Goal: Book appointment/travel/reservation

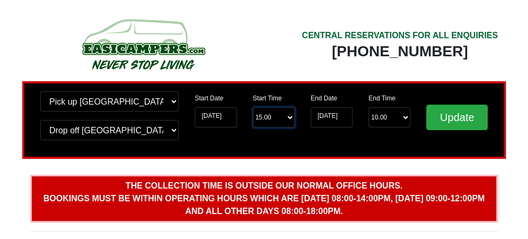
click at [288, 113] on select "Start Time 15.00 -------- 11.00 am (Saturday & Sunday Only) 12.00 pm (Saturday)…" at bounding box center [274, 117] width 42 height 20
select select "11.00"
click at [253, 107] on select "Start Time 15.00 -------- 11.00 am (Saturday & Sunday Only) 12.00 pm (Saturday)…" at bounding box center [274, 117] width 42 height 20
click at [403, 116] on select "End Time 10.00 -------- 08.00 am 09.00 am 10.00 am 11.00 am (Sunday Only)" at bounding box center [390, 117] width 42 height 20
select select "10.00"
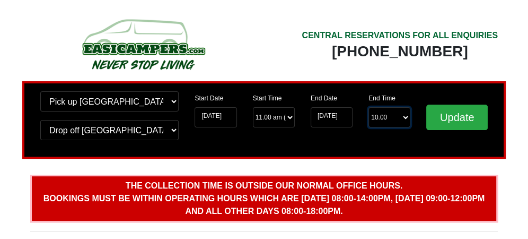
click at [369, 107] on select "End Time 10.00 -------- 08.00 am 09.00 am 10.00 am 11.00 am (Sunday Only)" at bounding box center [390, 117] width 42 height 20
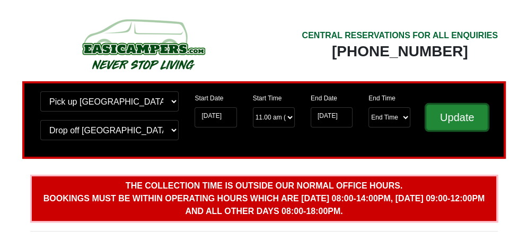
click at [444, 110] on input "Update" at bounding box center [457, 116] width 62 height 25
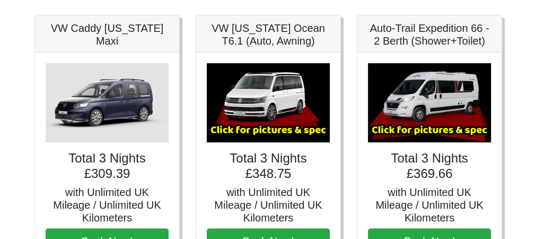
scroll to position [165, 0]
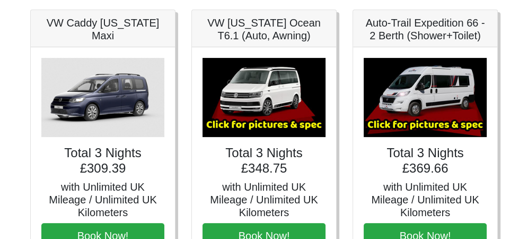
click at [413, 123] on img at bounding box center [425, 97] width 123 height 79
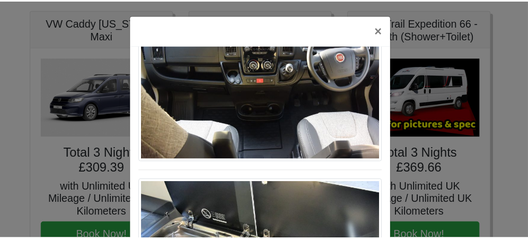
scroll to position [1048, 0]
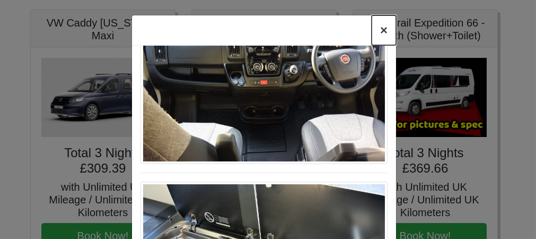
click at [379, 25] on button "×" at bounding box center [384, 30] width 24 height 30
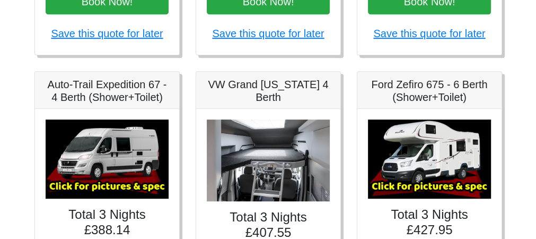
scroll to position [421, 0]
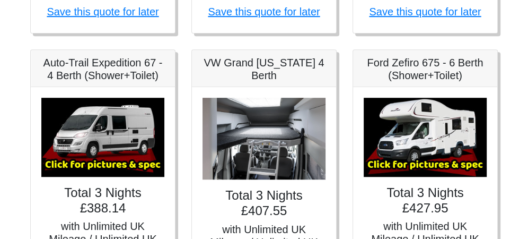
click at [103, 157] on img at bounding box center [102, 137] width 123 height 79
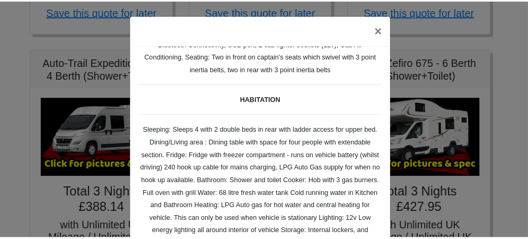
scroll to position [0, 0]
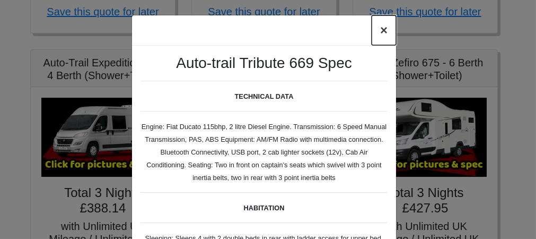
click at [378, 29] on button "×" at bounding box center [384, 30] width 24 height 30
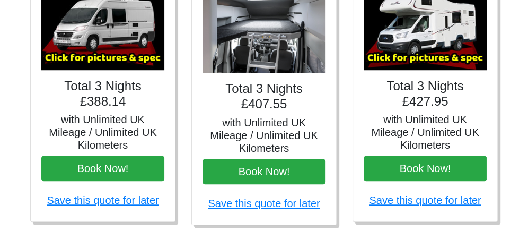
scroll to position [544, 0]
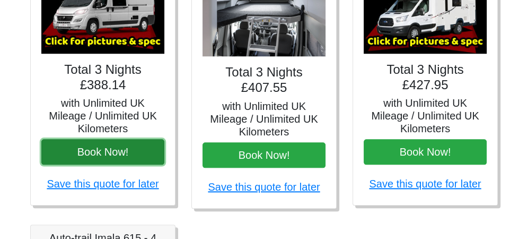
click at [121, 146] on button "Book Now!" at bounding box center [102, 151] width 123 height 25
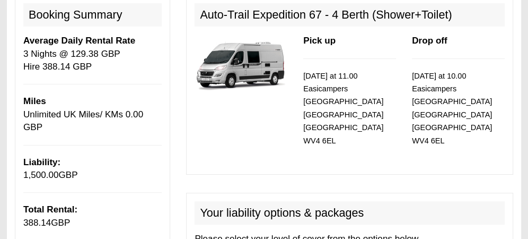
scroll to position [101, 0]
